Goal: Navigation & Orientation: Find specific page/section

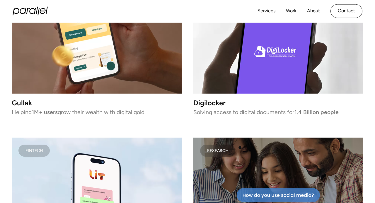
scroll to position [826, 0]
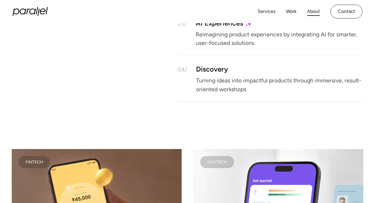
click at [315, 13] on link "About" at bounding box center [313, 11] width 13 height 8
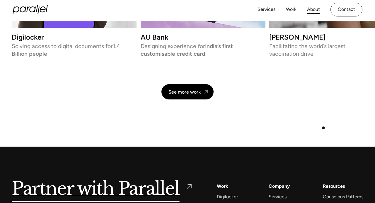
scroll to position [1279, 0]
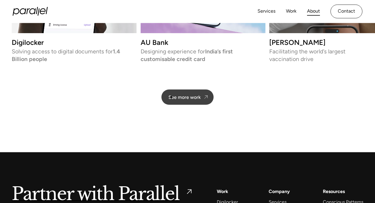
click at [171, 97] on div "See more work" at bounding box center [184, 97] width 32 height 6
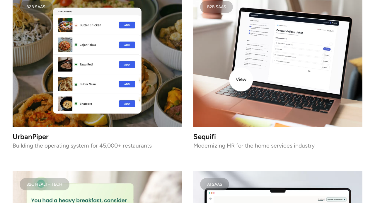
scroll to position [1116, 0]
